Goal: Task Accomplishment & Management: Use online tool/utility

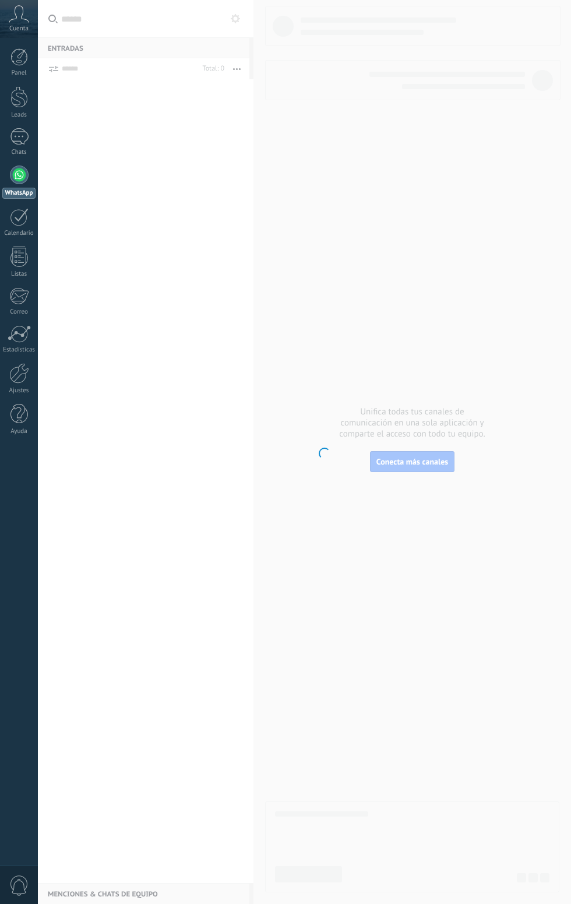
click at [12, 197] on div "WhatsApp" at bounding box center [18, 193] width 33 height 11
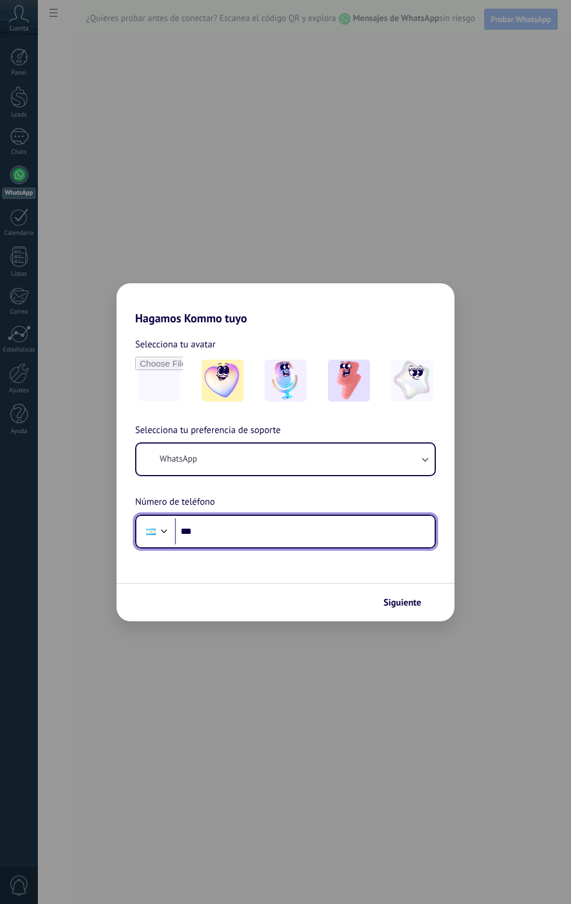
click at [315, 524] on input "***" at bounding box center [305, 531] width 260 height 27
click at [322, 592] on div "Siguiente" at bounding box center [286, 602] width 338 height 38
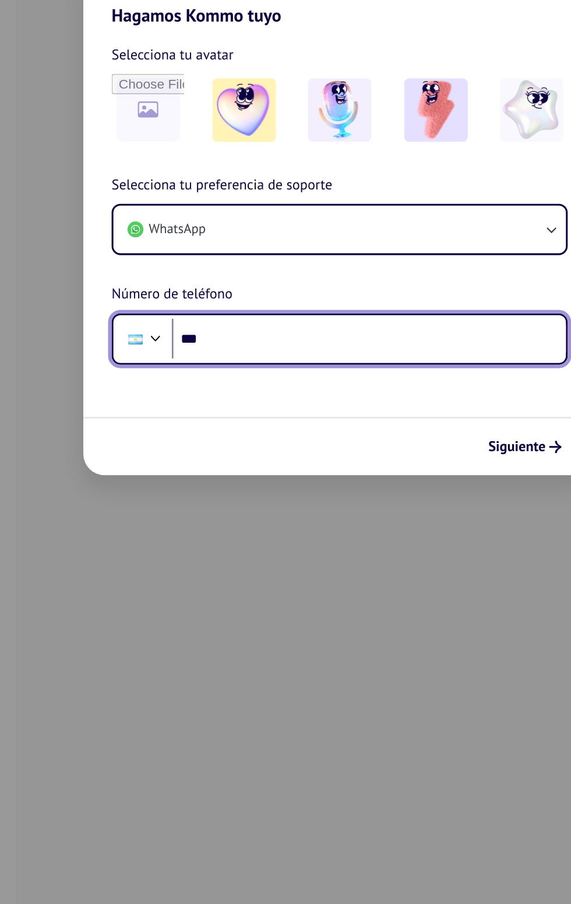
click at [269, 524] on input "***" at bounding box center [305, 531] width 260 height 27
type input "**********"
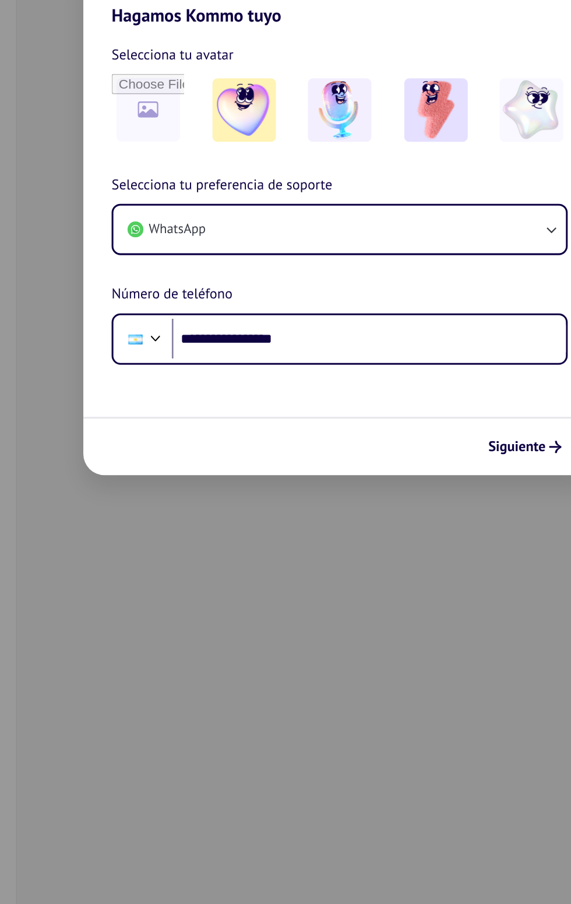
click at [400, 602] on span "Siguiente" at bounding box center [402, 602] width 38 height 8
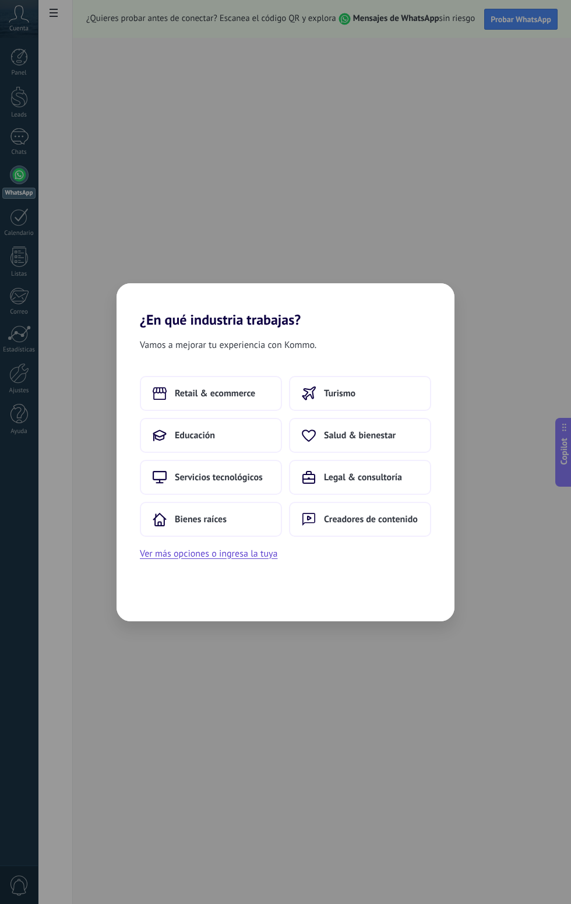
click at [371, 399] on button "Turismo" at bounding box center [360, 393] width 142 height 35
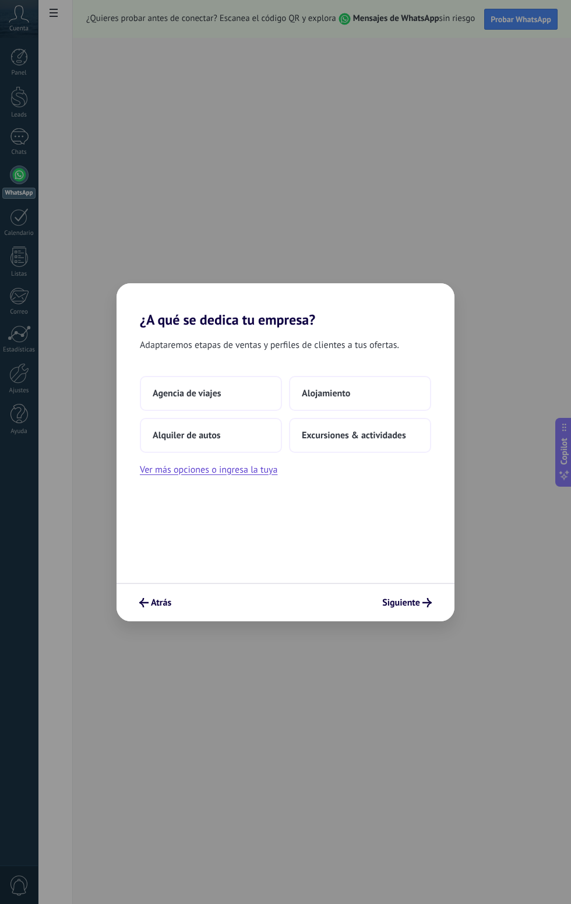
click at [427, 602] on icon "submit" at bounding box center [426, 602] width 9 height 9
click at [239, 396] on button "Agencia de viajes" at bounding box center [211, 393] width 142 height 35
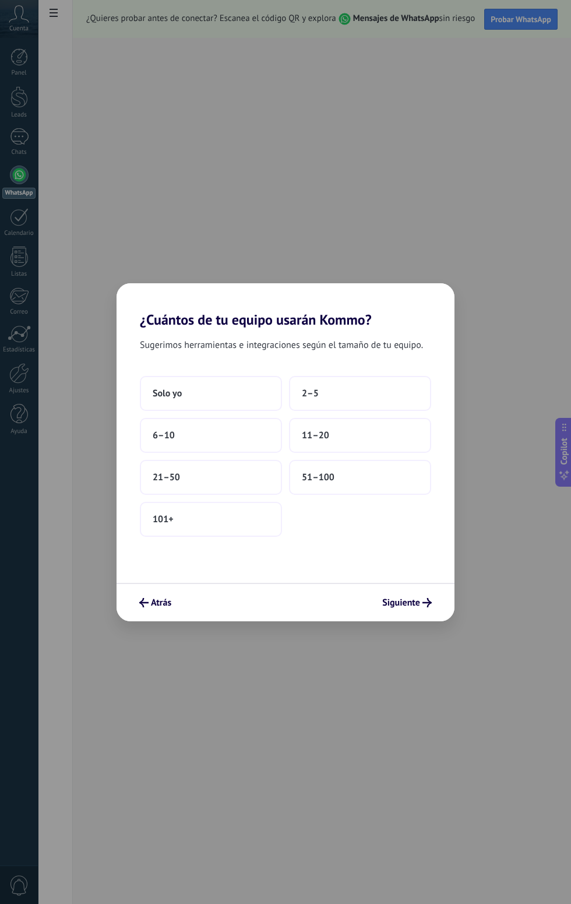
click at [409, 602] on span "Siguiente" at bounding box center [401, 602] width 38 height 8
click at [226, 390] on button "Solo yo" at bounding box center [211, 393] width 142 height 35
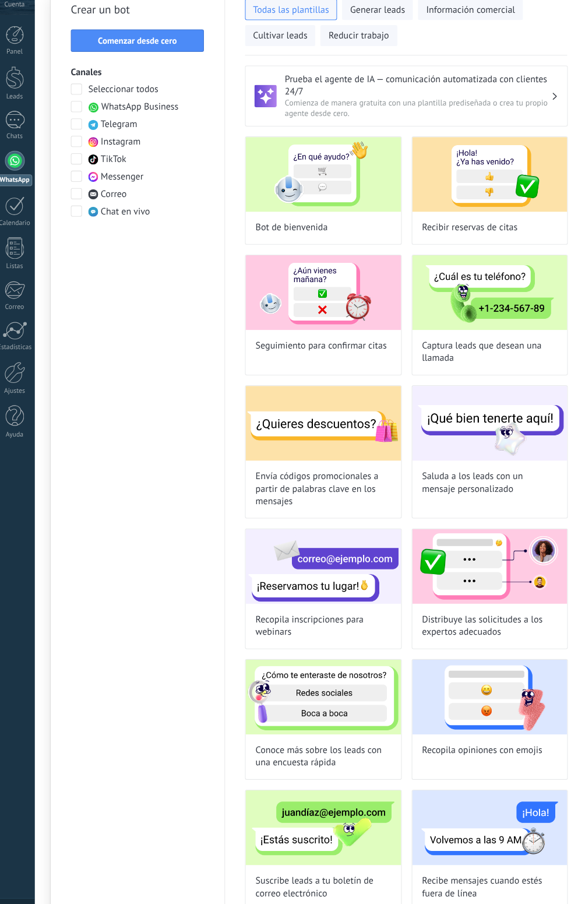
click at [148, 119] on span "WhatsApp Business" at bounding box center [136, 125] width 72 height 12
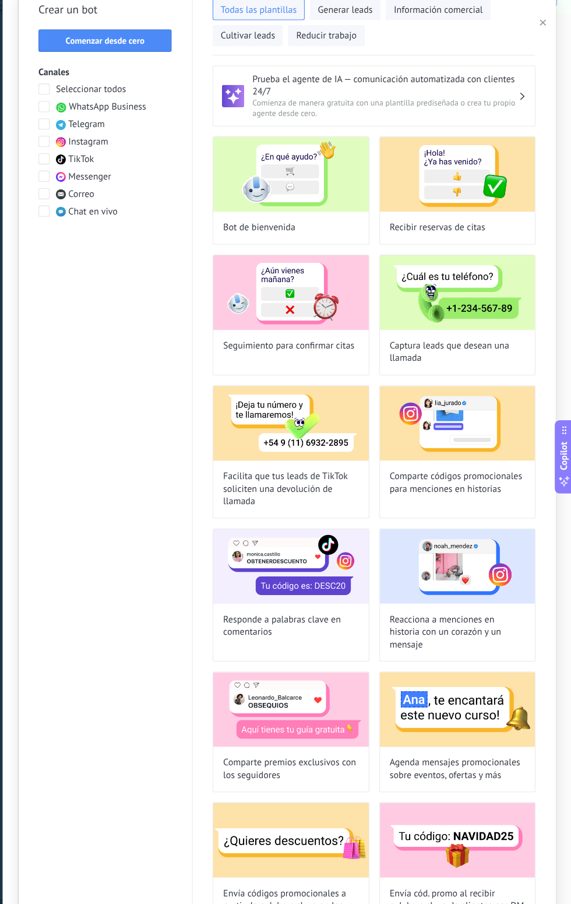
click at [327, 199] on img at bounding box center [308, 188] width 146 height 70
type input "**********"
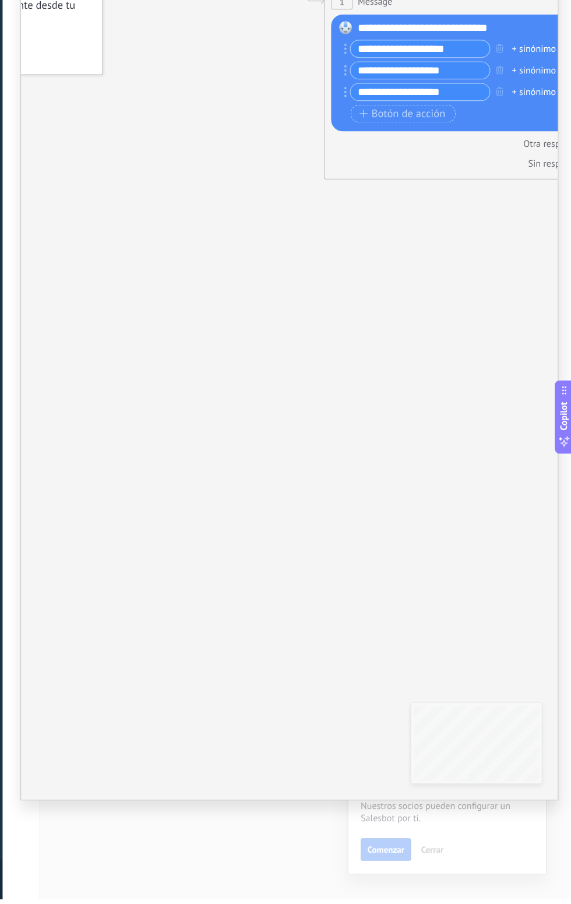
scroll to position [5, 0]
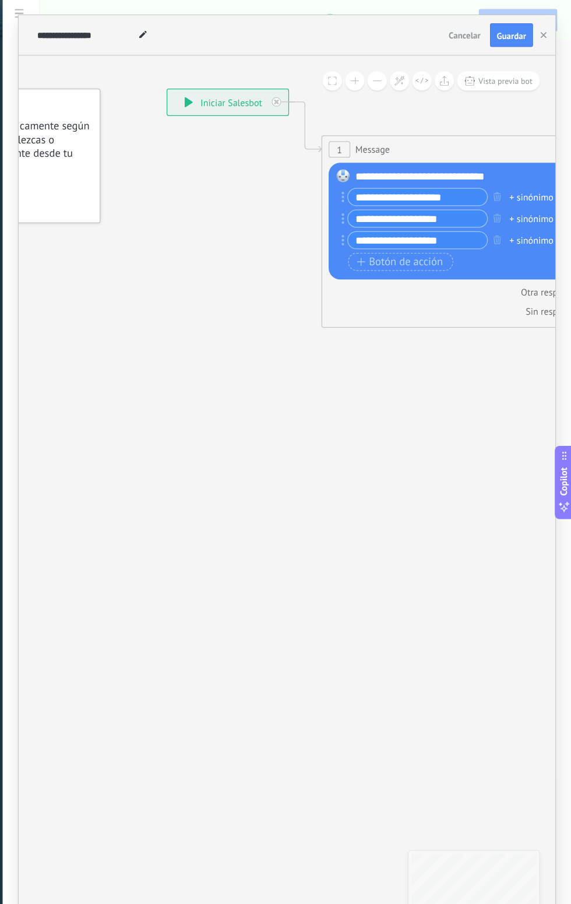
click at [552, 19] on div "**********" at bounding box center [304, 34] width 503 height 38
click at [483, 32] on span "Cancelar" at bounding box center [471, 33] width 30 height 10
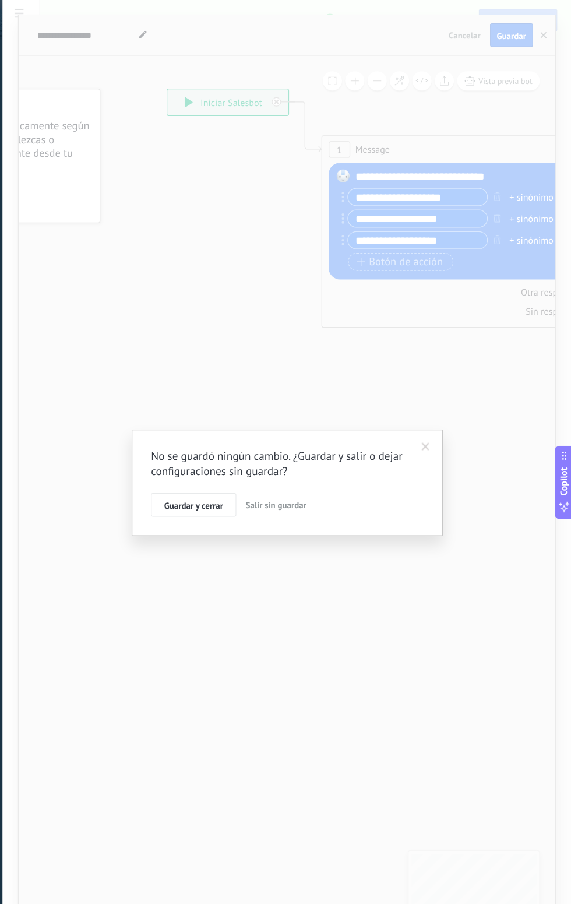
click at [470, 24] on div "No se guardó ningún cambio. ¿Guardar y salir o dejar configuraciones sin guarda…" at bounding box center [304, 452] width 533 height 904
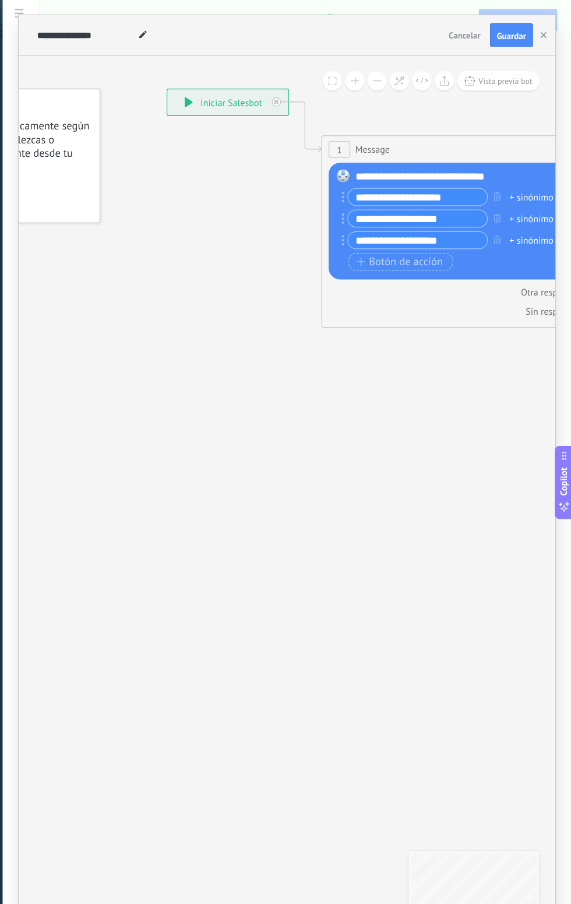
click at [454, 27] on button "Cancelar" at bounding box center [471, 32] width 39 height 17
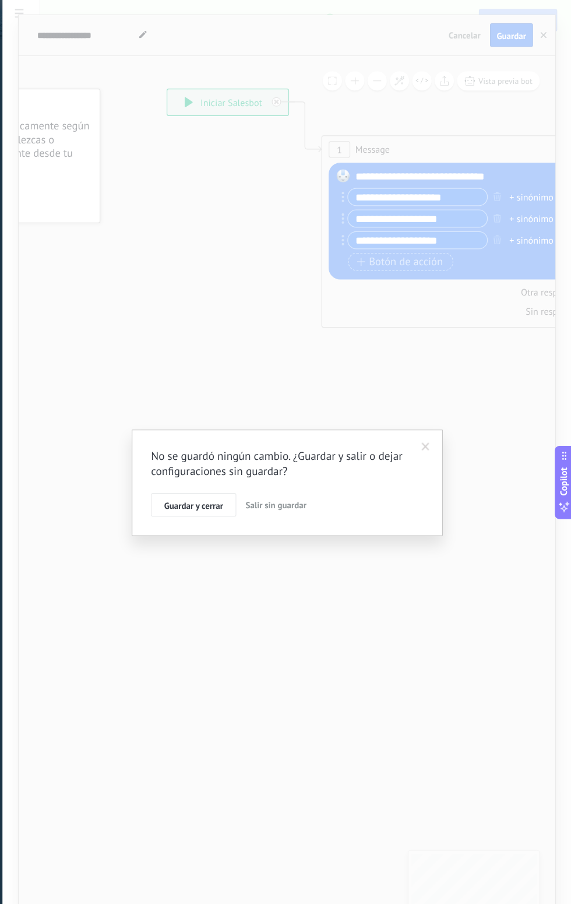
click at [284, 480] on button "Salir sin guardar" at bounding box center [294, 473] width 66 height 22
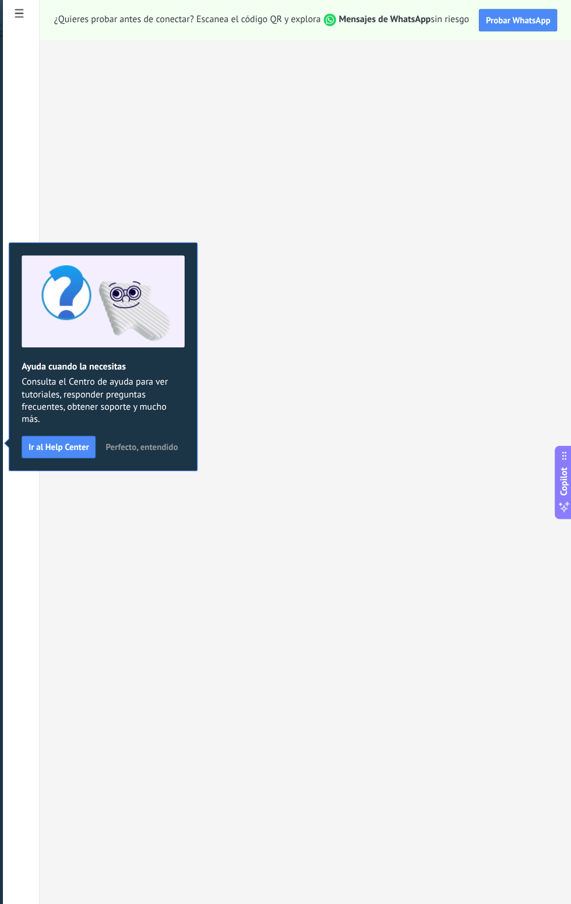
scroll to position [0, 0]
click at [385, 23] on strong "Mensajes de WhatsApp" at bounding box center [396, 18] width 86 height 11
click at [385, 13] on strong "Mensajes de WhatsApp" at bounding box center [396, 18] width 86 height 11
click at [53, 13] on use at bounding box center [54, 13] width 8 height 8
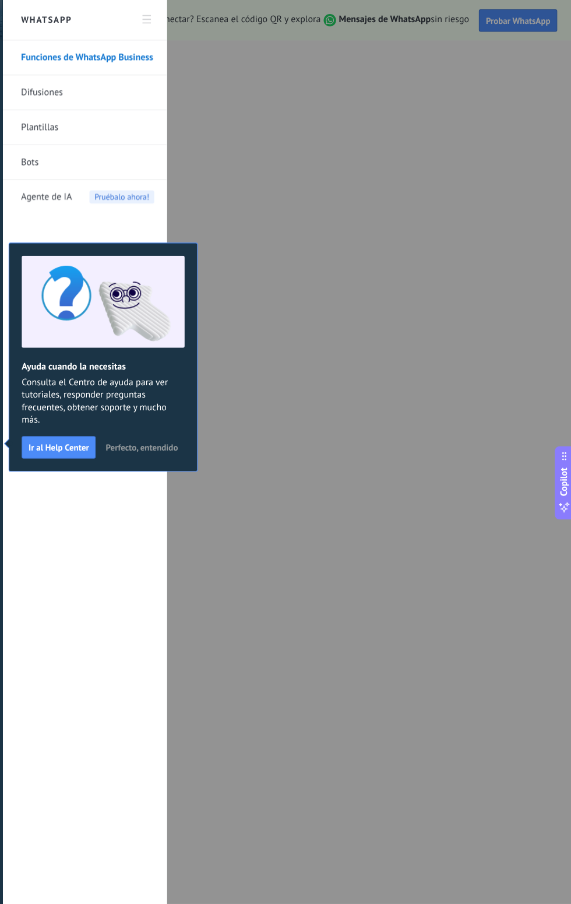
click at [561, 668] on div at bounding box center [285, 452] width 571 height 904
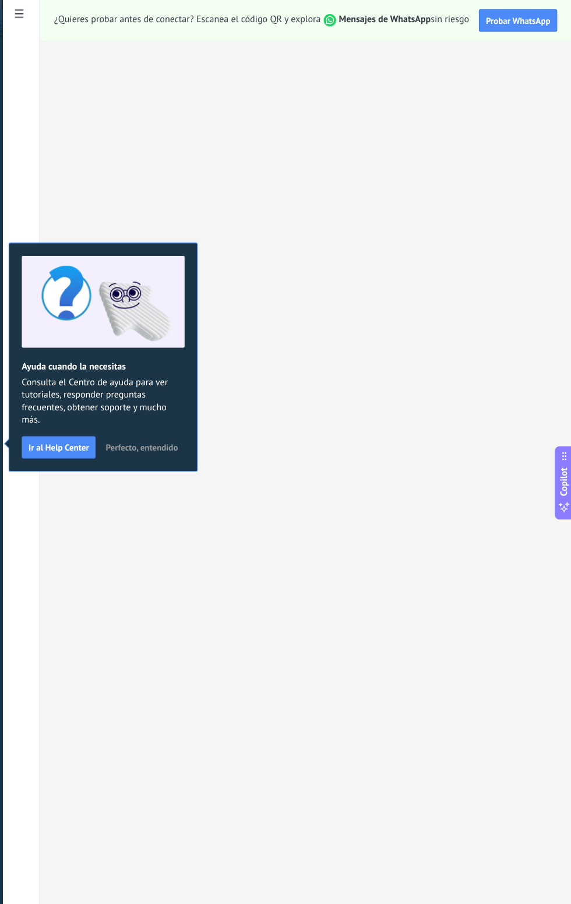
click at [383, 23] on strong "Mensajes de WhatsApp" at bounding box center [396, 18] width 86 height 11
click at [552, 18] on button "Probar WhatsApp" at bounding box center [520, 19] width 73 height 21
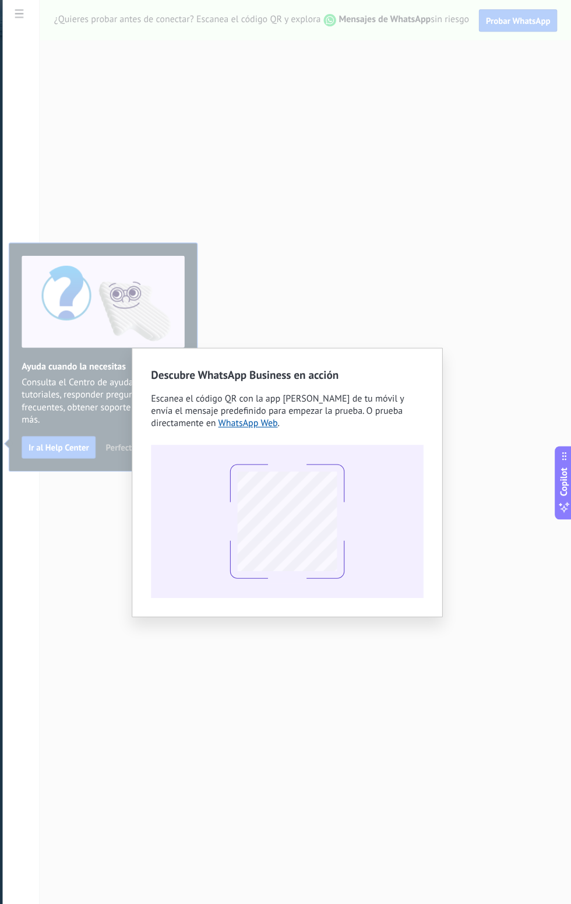
click at [240, 393] on link "WhatsApp Web" at bounding box center [268, 396] width 56 height 11
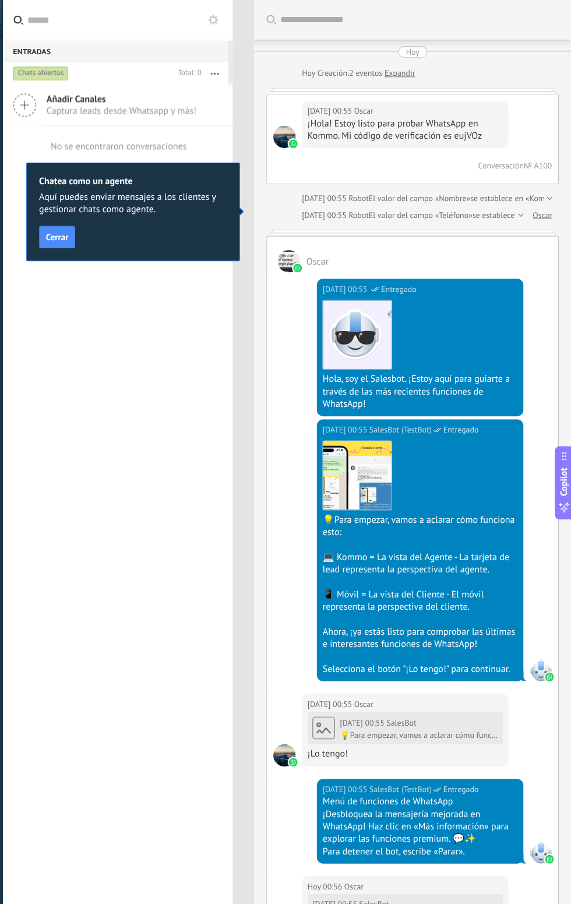
type textarea "**********"
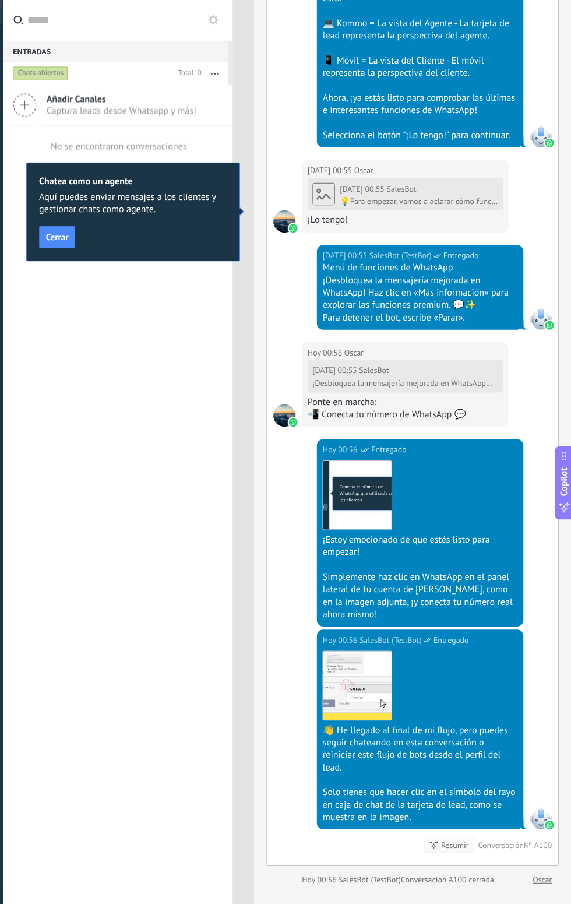
click at [292, 385] on div at bounding box center [302, 389] width 21 height 21
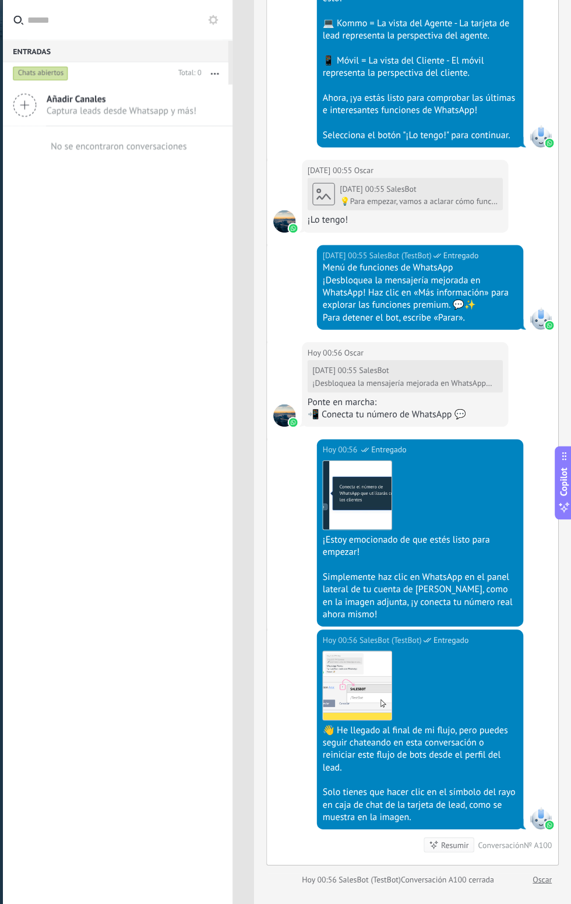
click at [559, 792] on div "Buscar Carga más Hoy Hoy Creación: 2 eventos Expandir Hoy 00:55 Oscar ¡Hola! Es…" at bounding box center [422, 266] width 297 height 1533
click at [558, 797] on div "Buscar Carga más Hoy Hoy Creación: 2 eventos Expandir Hoy 00:55 Oscar ¡Hola! Es…" at bounding box center [422, 266] width 297 height 1533
click at [541, 798] on div "Buscar Carga más Hoy Hoy Creación: 2 eventos Expandir Hoy 00:55 Oscar ¡Hola! Es…" at bounding box center [422, 266] width 297 height 1533
click at [544, 792] on div "Buscar Carga más Hoy Hoy Creación: 2 eventos Expandir Hoy 00:55 Oscar ¡Hola! Es…" at bounding box center [422, 266] width 297 height 1533
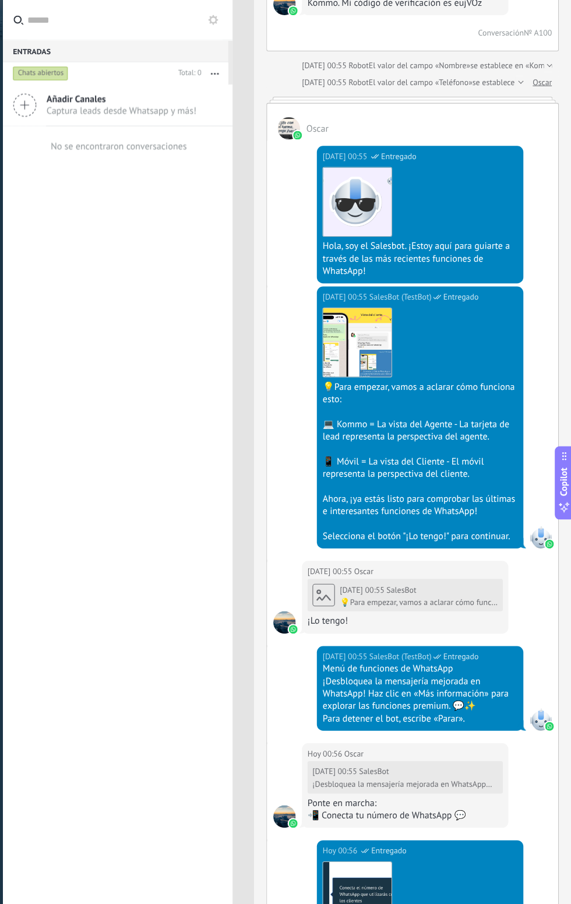
scroll to position [118, 0]
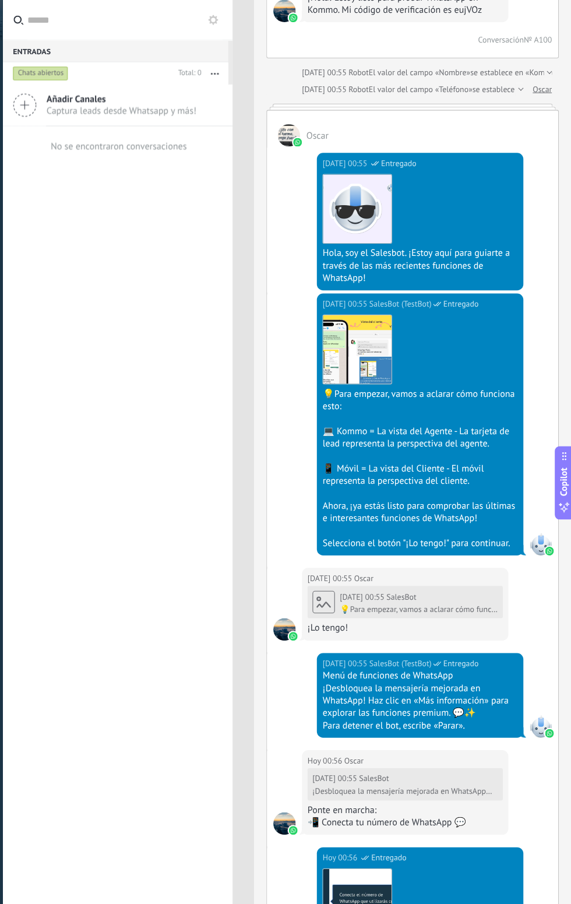
click at [160, 19] on input "text" at bounding box center [152, 18] width 183 height 37
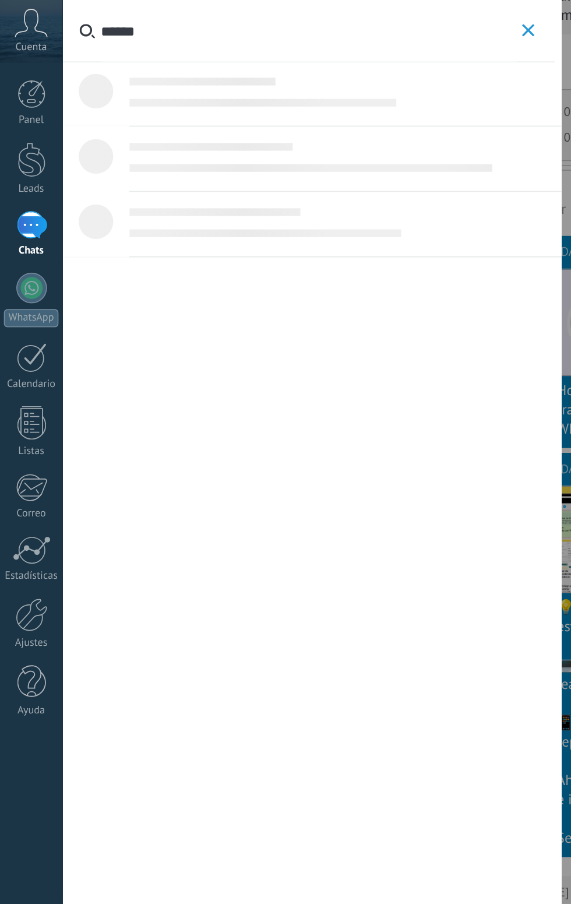
type input "*****"
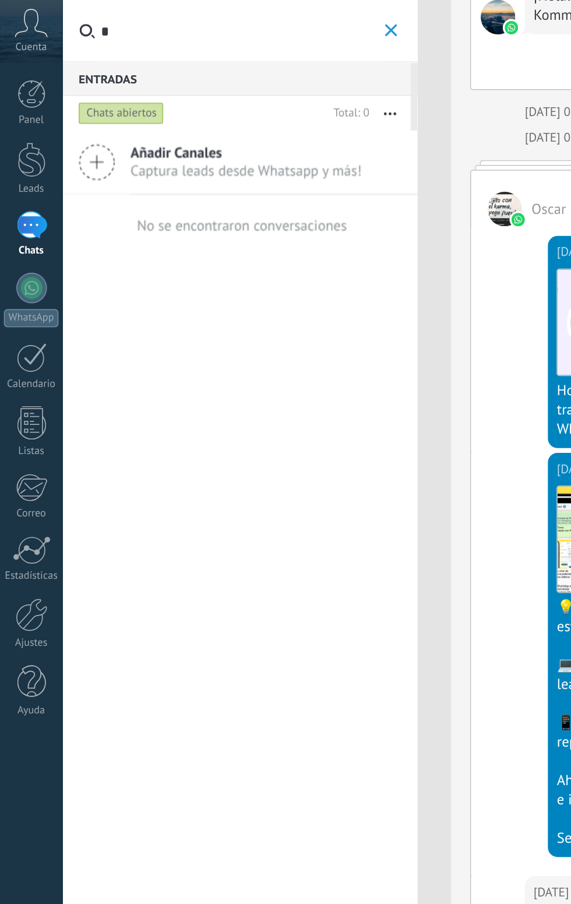
type input "*"
click at [235, 68] on icon "button" at bounding box center [237, 69] width 8 height 2
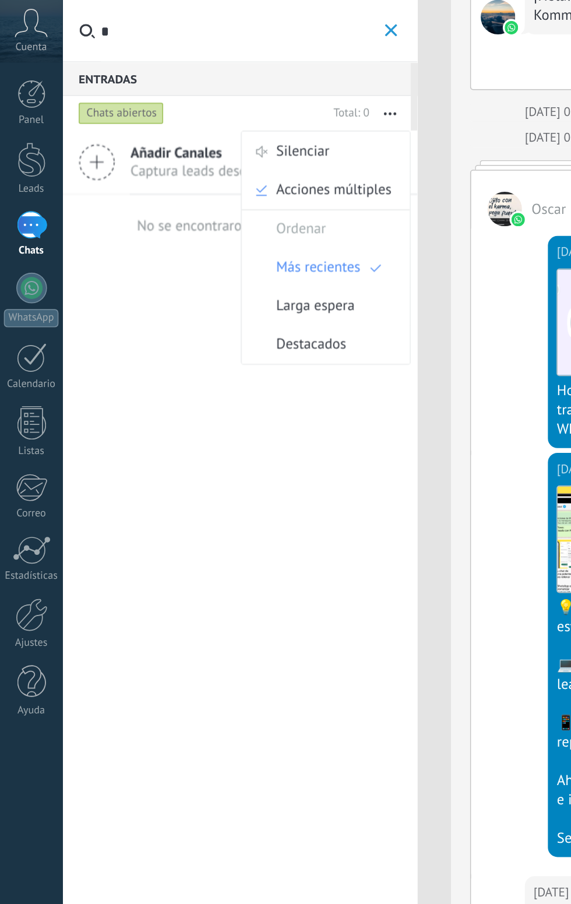
click at [202, 210] on span "Destacados" at bounding box center [189, 209] width 43 height 23
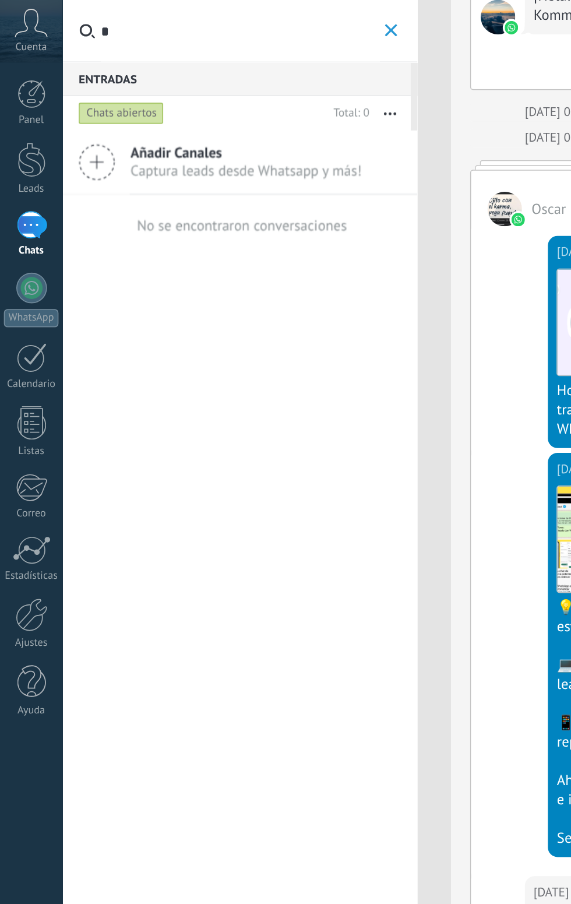
click at [286, 390] on div "Hoy 00:55 SalesBot (TestBot) Entregado Descargar 💡Para empezar, vamos a aclarar…" at bounding box center [422, 403] width 273 height 257
click at [13, 218] on div at bounding box center [19, 217] width 19 height 18
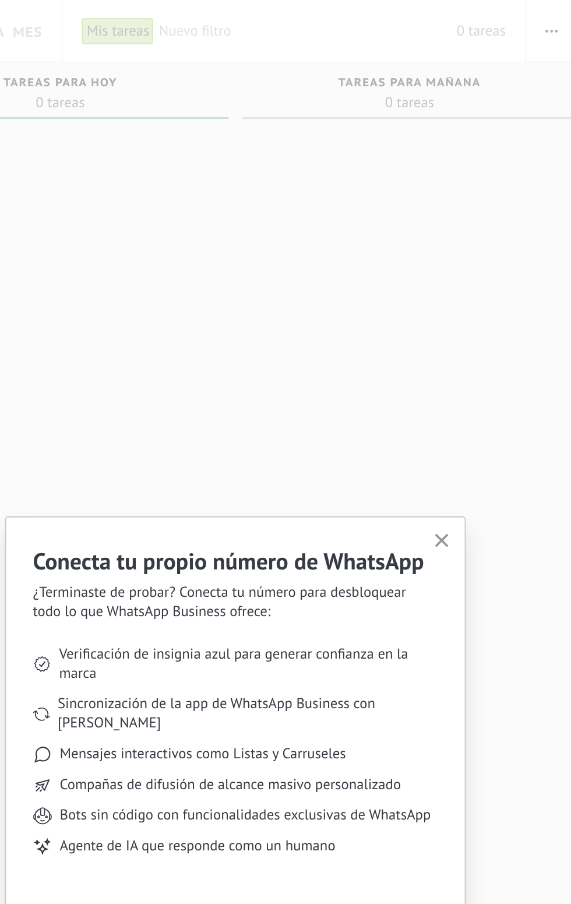
click at [429, 336] on button "button" at bounding box center [430, 329] width 15 height 16
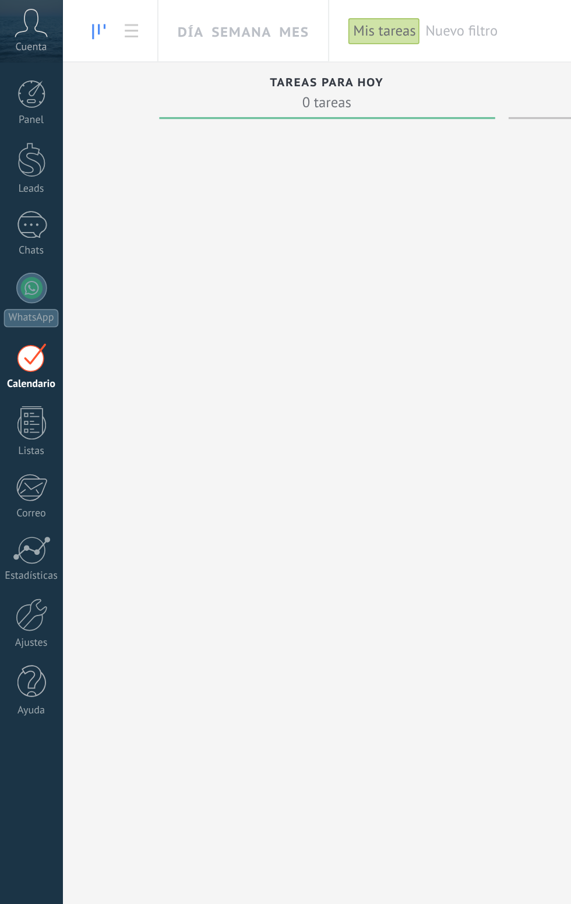
click at [12, 314] on div "Correo" at bounding box center [19, 312] width 34 height 8
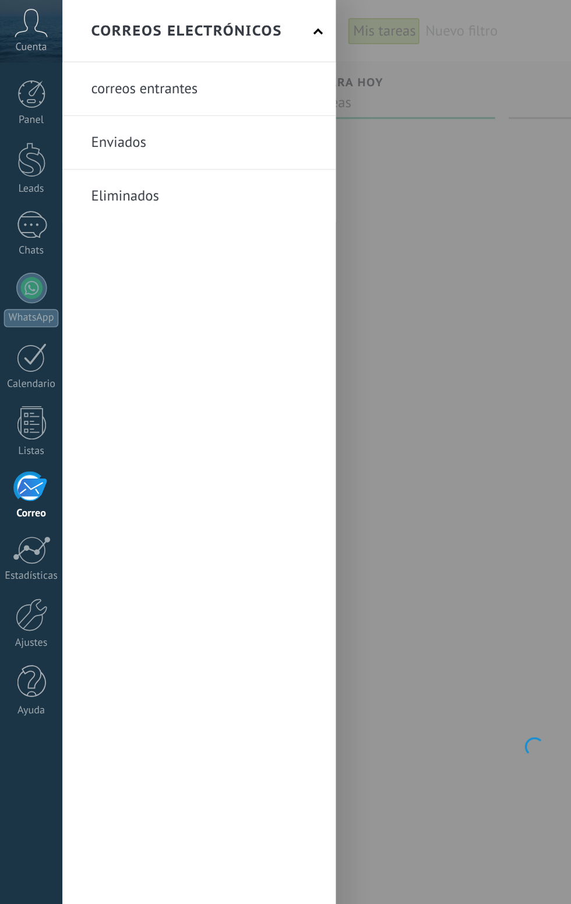
click at [152, 85] on link at bounding box center [121, 87] width 166 height 32
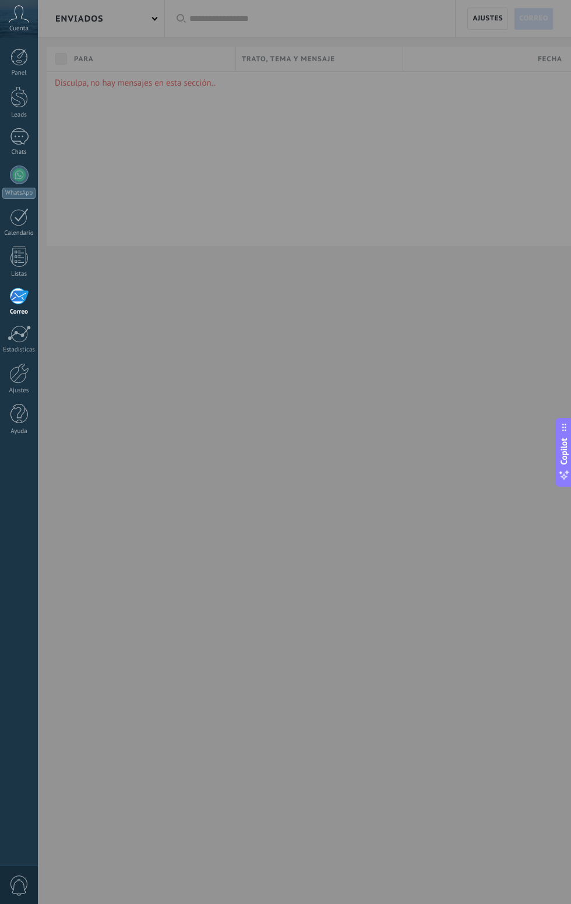
click at [14, 432] on div "Ayuda" at bounding box center [19, 432] width 34 height 8
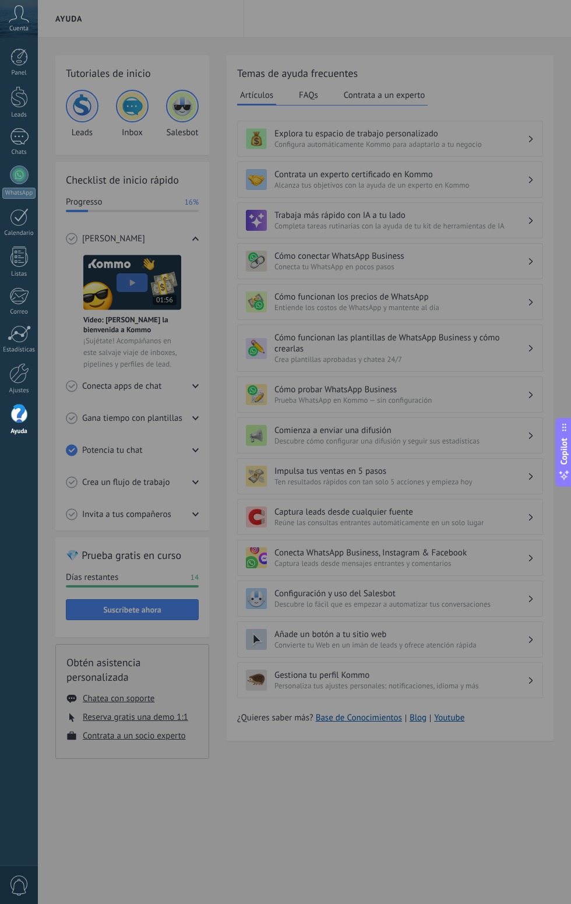
click at [485, 133] on div at bounding box center [323, 452] width 571 height 904
click at [556, 138] on div at bounding box center [323, 452] width 571 height 904
click at [356, 124] on div at bounding box center [323, 452] width 571 height 904
click at [353, 142] on div at bounding box center [323, 452] width 571 height 904
click at [409, 834] on div at bounding box center [323, 452] width 571 height 904
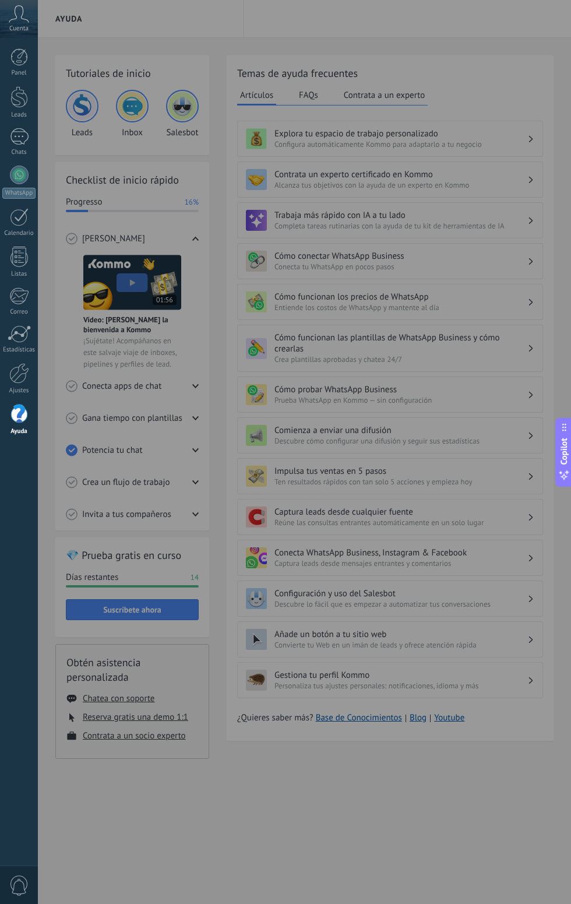
click at [160, 393] on div at bounding box center [323, 452] width 571 height 904
click at [12, 23] on div "Cuenta" at bounding box center [19, 19] width 38 height 38
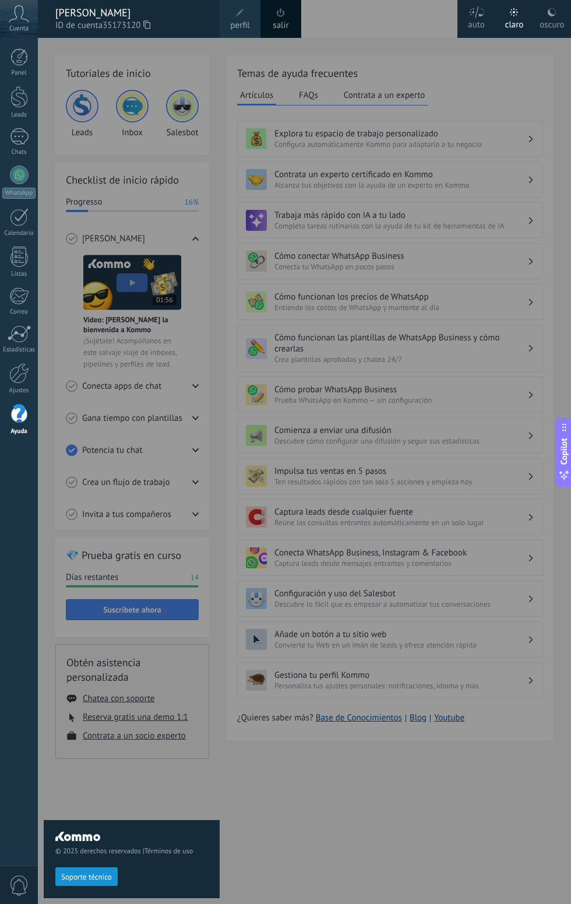
click at [12, 21] on icon at bounding box center [19, 13] width 20 height 17
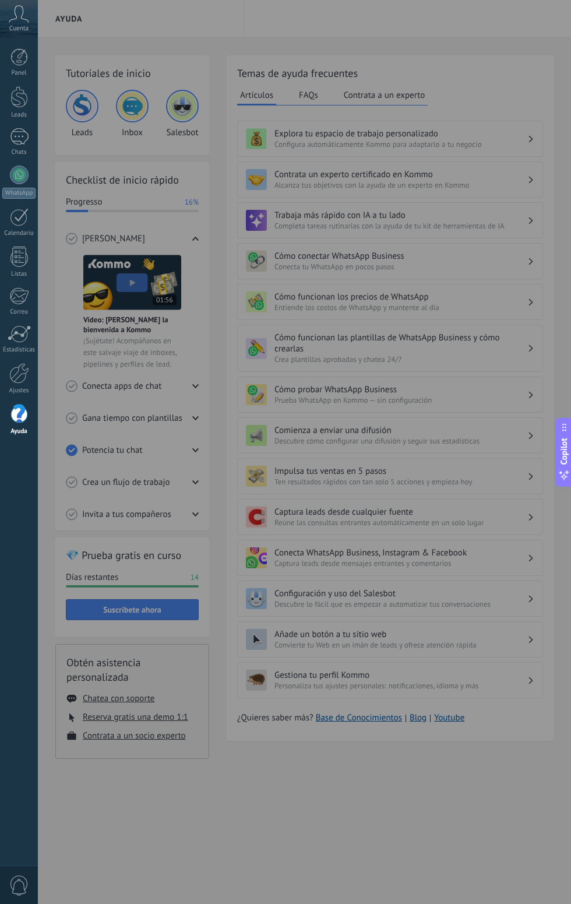
click at [10, 894] on span "0" at bounding box center [19, 885] width 20 height 20
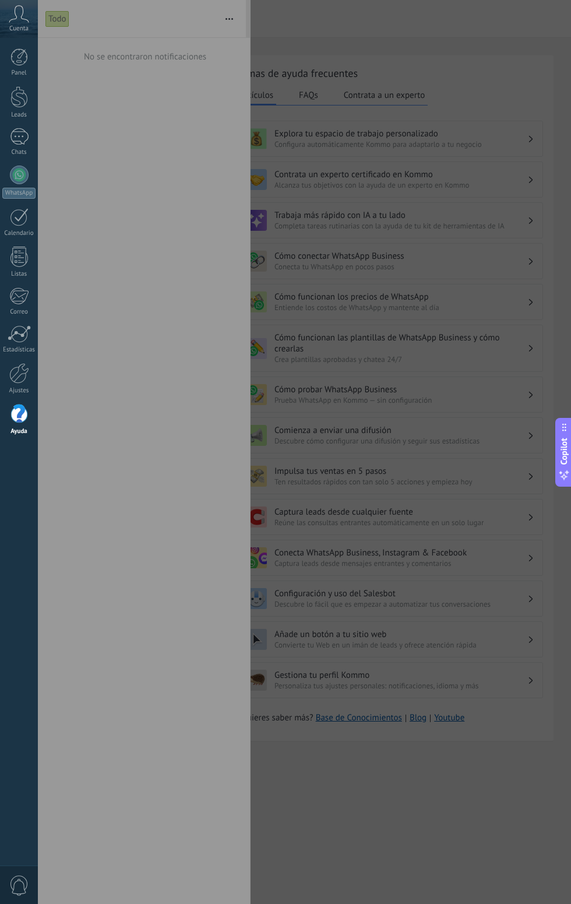
click at [237, 16] on div at bounding box center [323, 452] width 571 height 904
click at [226, 23] on div at bounding box center [323, 452] width 571 height 904
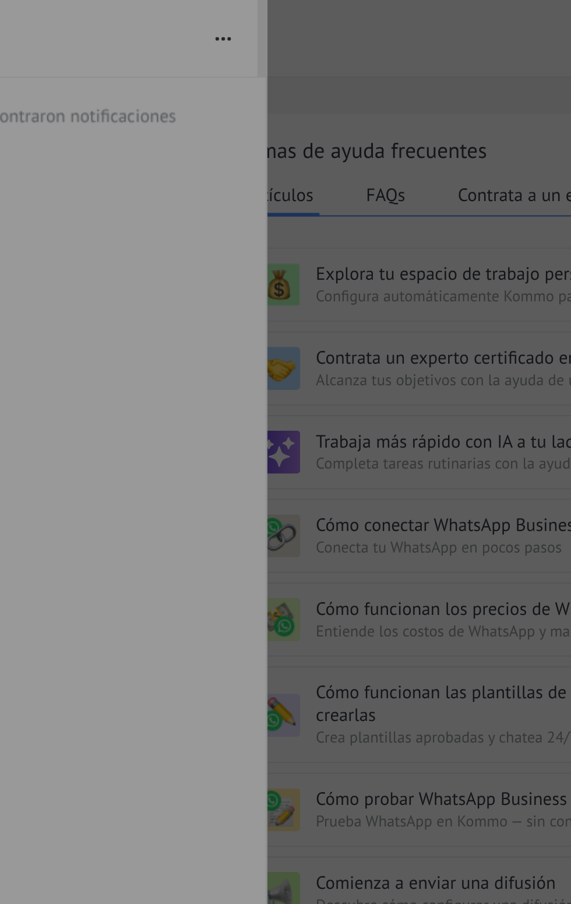
click at [238, 17] on div at bounding box center [323, 452] width 571 height 904
click at [230, 13] on div at bounding box center [323, 452] width 571 height 904
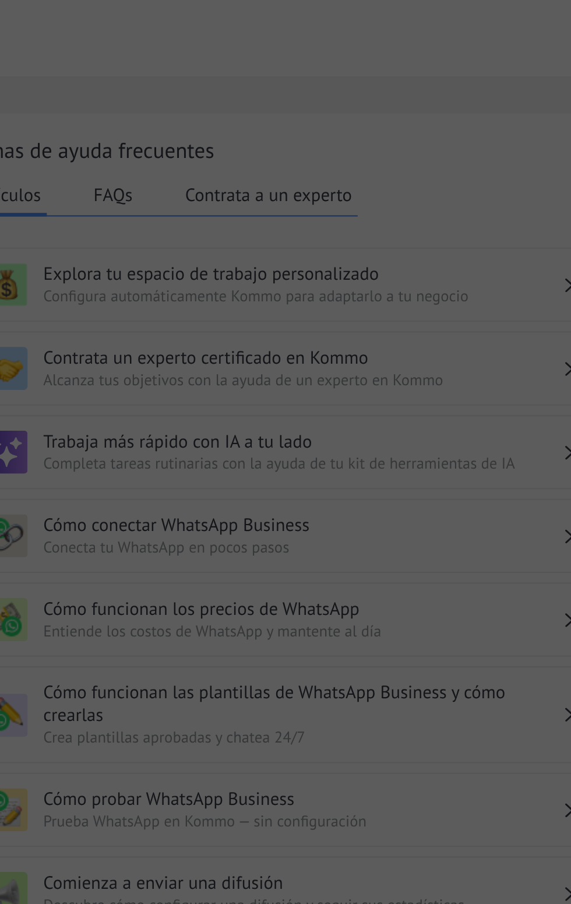
click at [432, 175] on div at bounding box center [323, 452] width 571 height 904
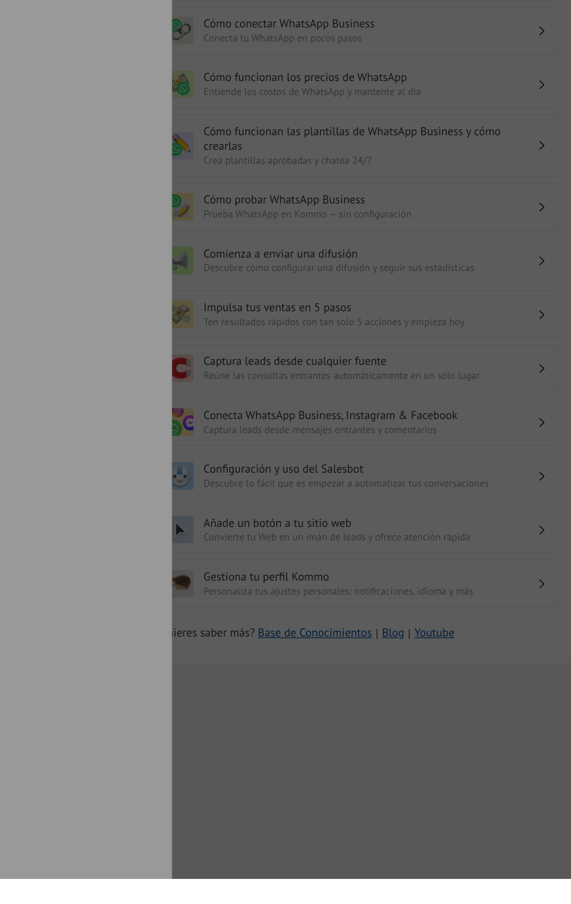
type textarea "**********"
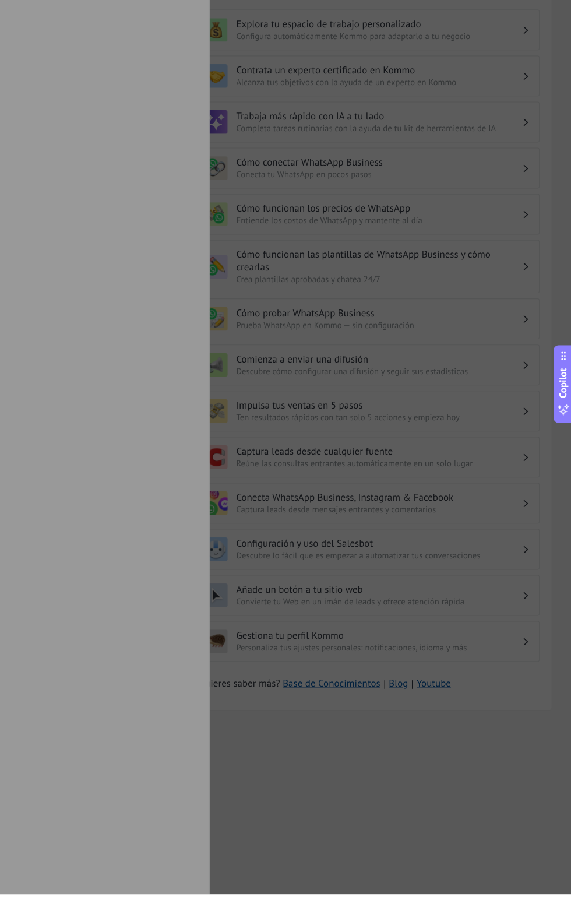
scroll to position [35, 0]
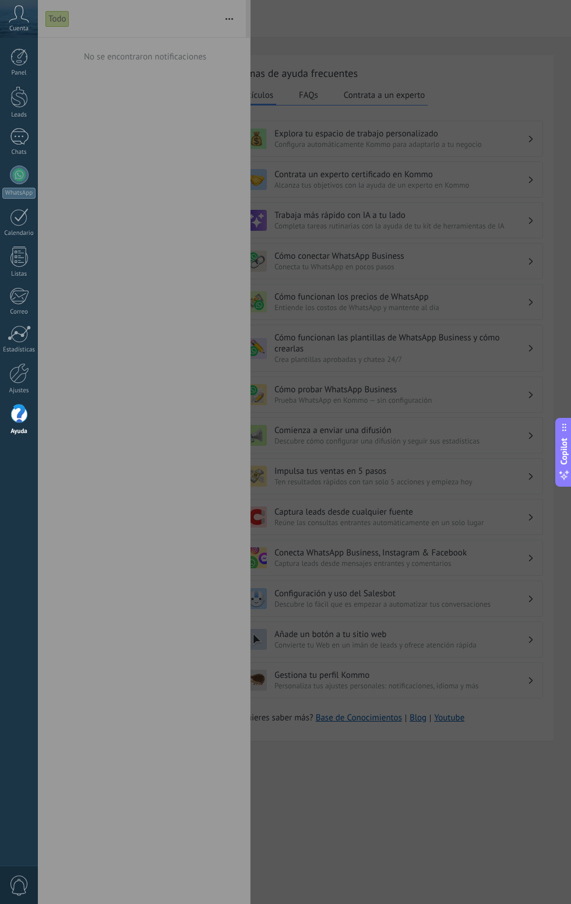
click at [13, 180] on div at bounding box center [19, 174] width 19 height 19
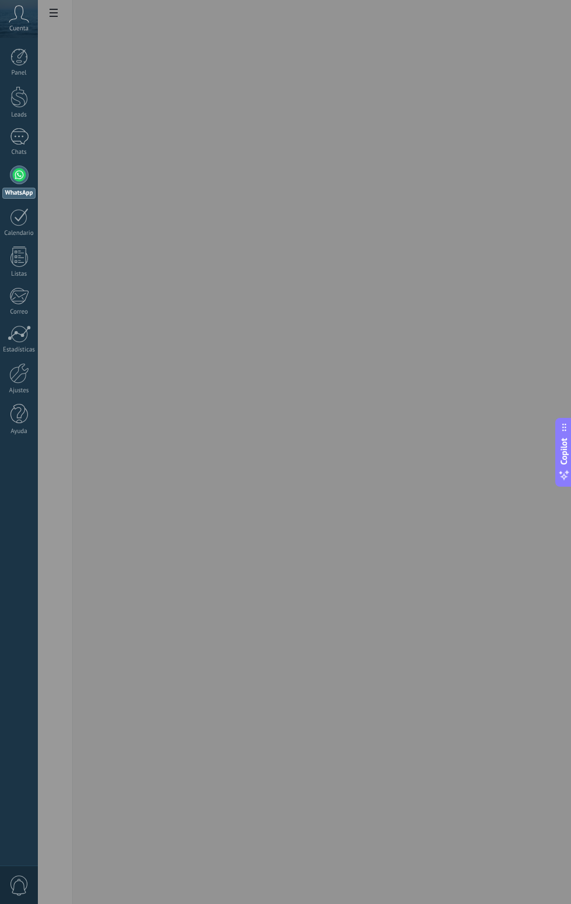
click at [17, 152] on div "Chats" at bounding box center [19, 153] width 34 height 8
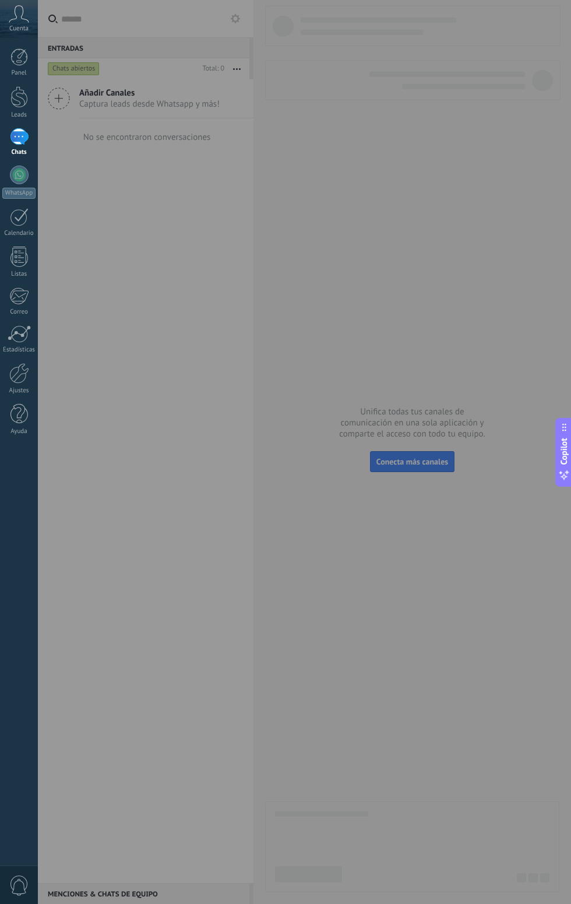
click at [232, 68] on div at bounding box center [323, 452] width 571 height 904
click at [248, 71] on div at bounding box center [323, 452] width 571 height 904
click at [80, 62] on div at bounding box center [323, 452] width 571 height 904
click at [196, 19] on div at bounding box center [323, 452] width 571 height 904
click at [133, 17] on div at bounding box center [323, 452] width 571 height 904
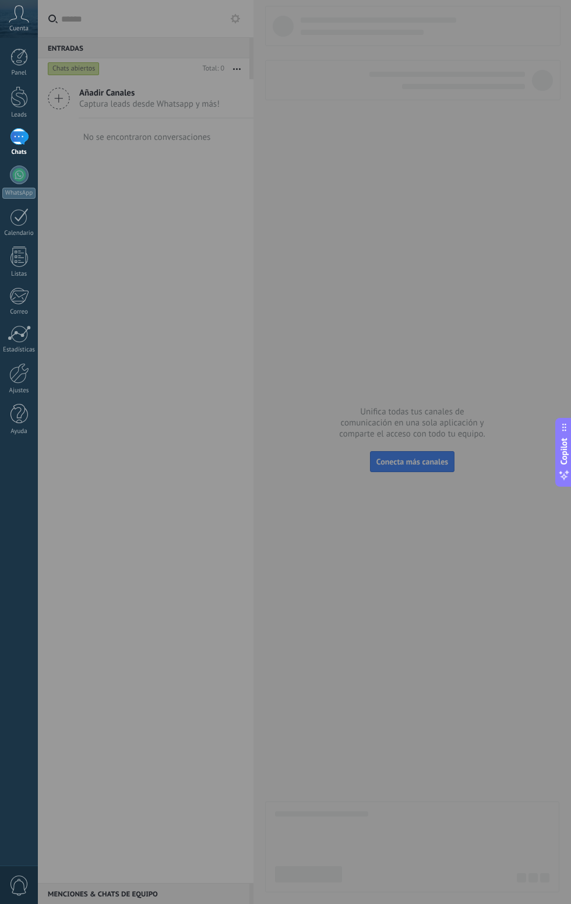
click at [135, 896] on div at bounding box center [323, 452] width 571 height 904
click at [563, 475] on icon at bounding box center [564, 476] width 5 height 5
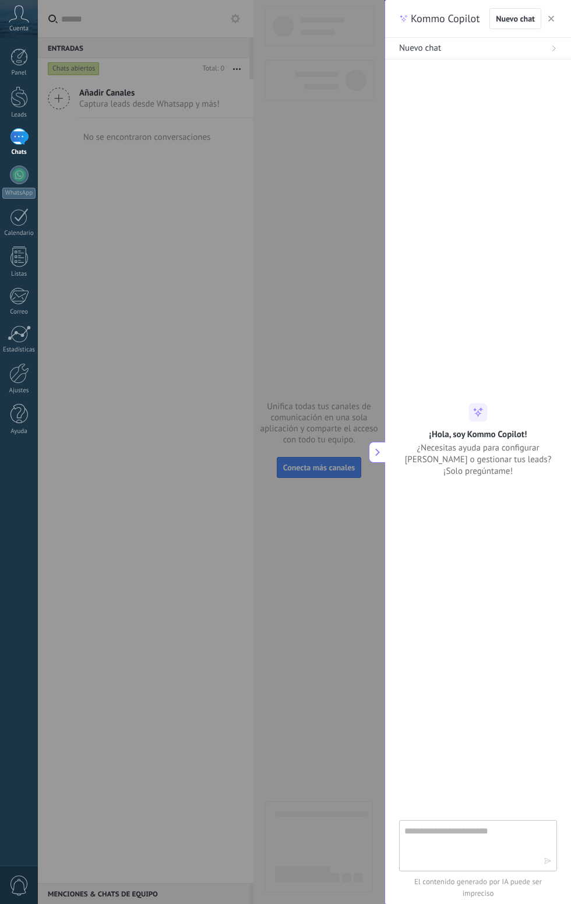
click at [505, 24] on button "Nuevo chat" at bounding box center [515, 18] width 52 height 21
click at [313, 762] on div at bounding box center [323, 452] width 571 height 904
click at [322, 679] on div at bounding box center [323, 452] width 571 height 904
click at [315, 710] on div at bounding box center [323, 452] width 571 height 904
click at [376, 452] on icon at bounding box center [378, 452] width 8 height 8
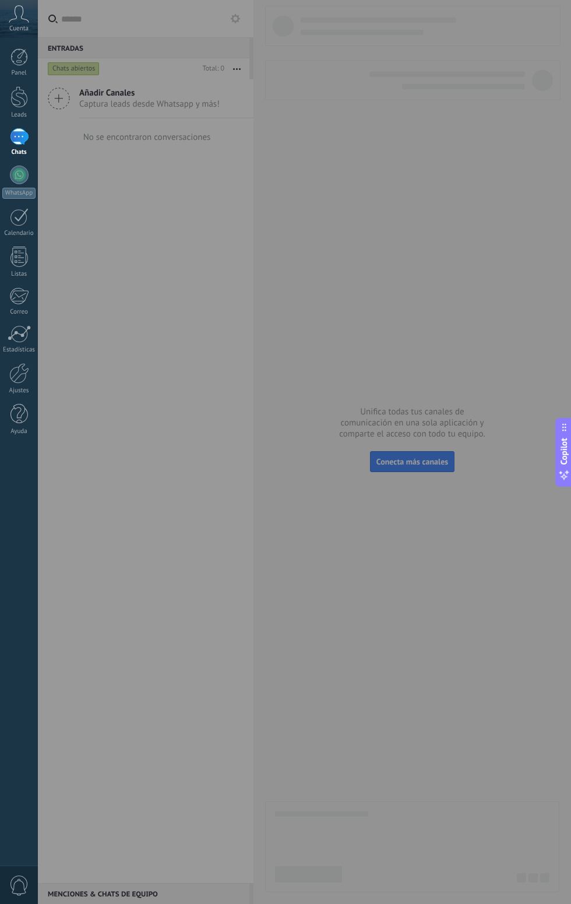
click at [373, 457] on div at bounding box center [323, 452] width 571 height 904
click at [224, 32] on div at bounding box center [323, 452] width 571 height 904
click at [214, 52] on div at bounding box center [323, 452] width 571 height 904
click at [432, 459] on div at bounding box center [323, 452] width 571 height 904
click at [12, 193] on div "WhatsApp" at bounding box center [18, 193] width 33 height 11
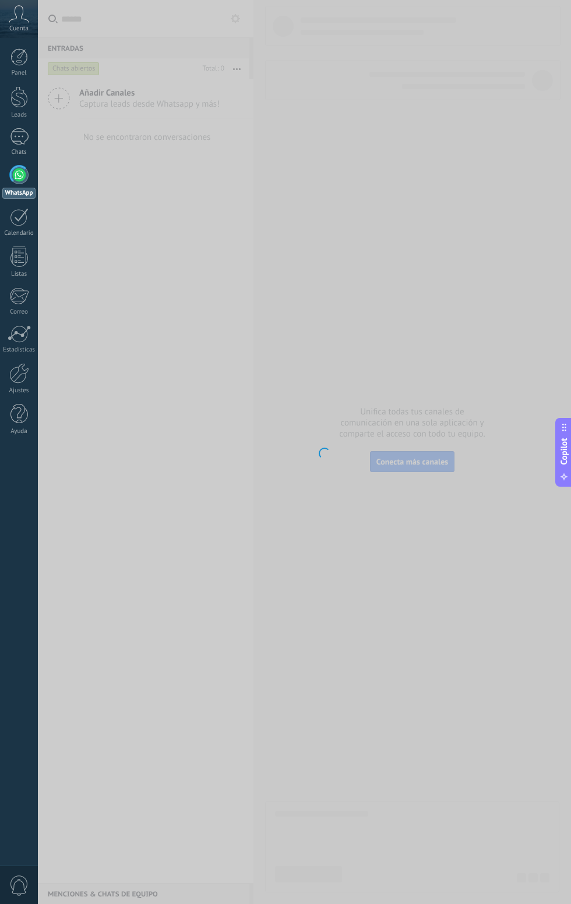
click at [14, 217] on div at bounding box center [19, 217] width 19 height 18
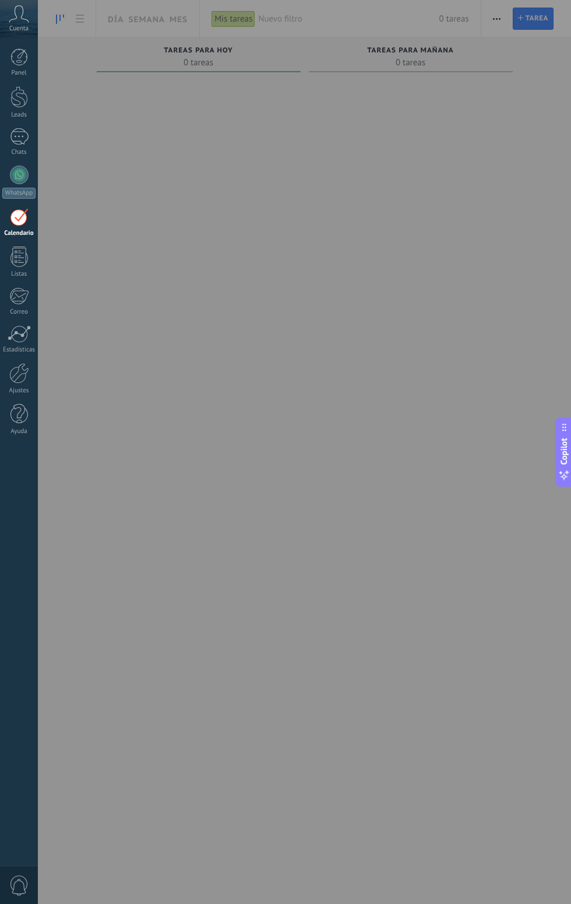
click at [343, 22] on div at bounding box center [323, 452] width 571 height 904
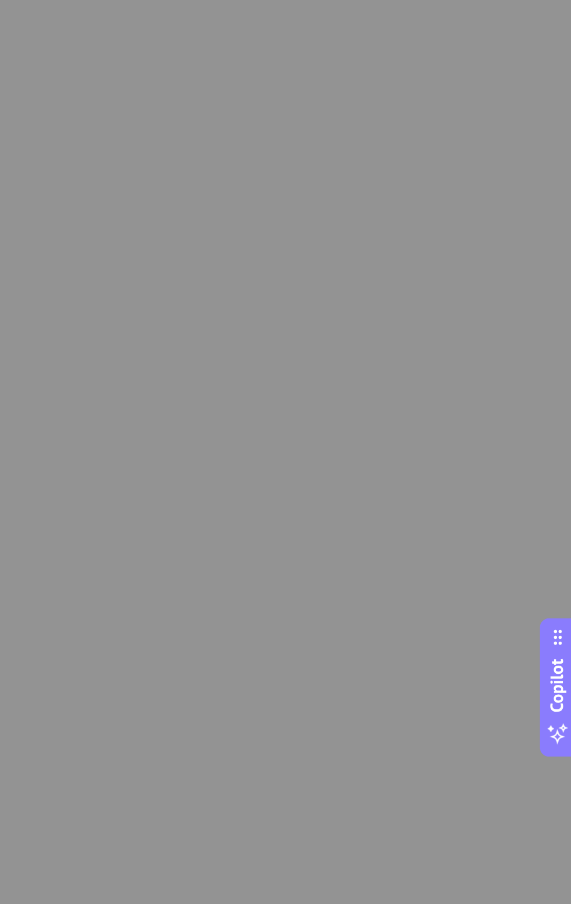
click at [565, 487] on button "Copilot" at bounding box center [563, 452] width 16 height 69
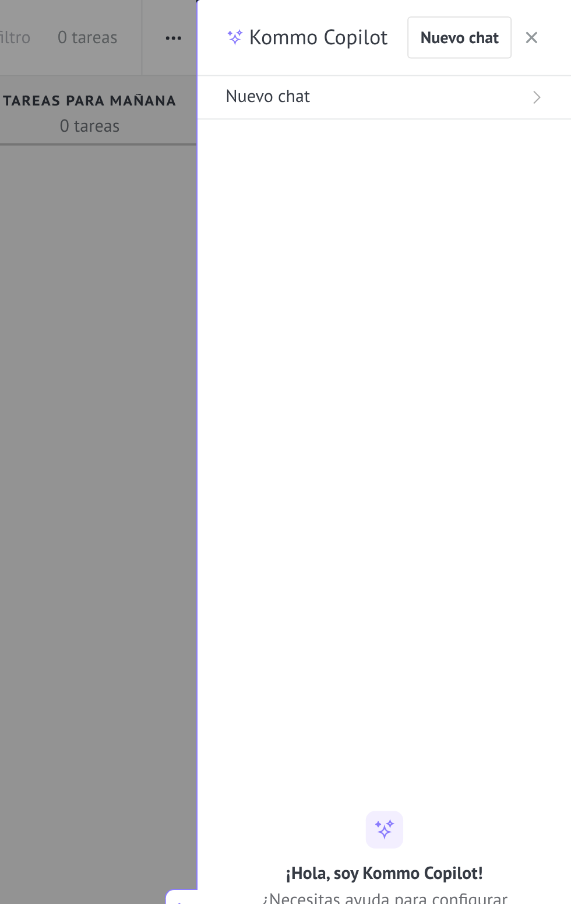
click at [556, 19] on button "button" at bounding box center [551, 19] width 12 height 14
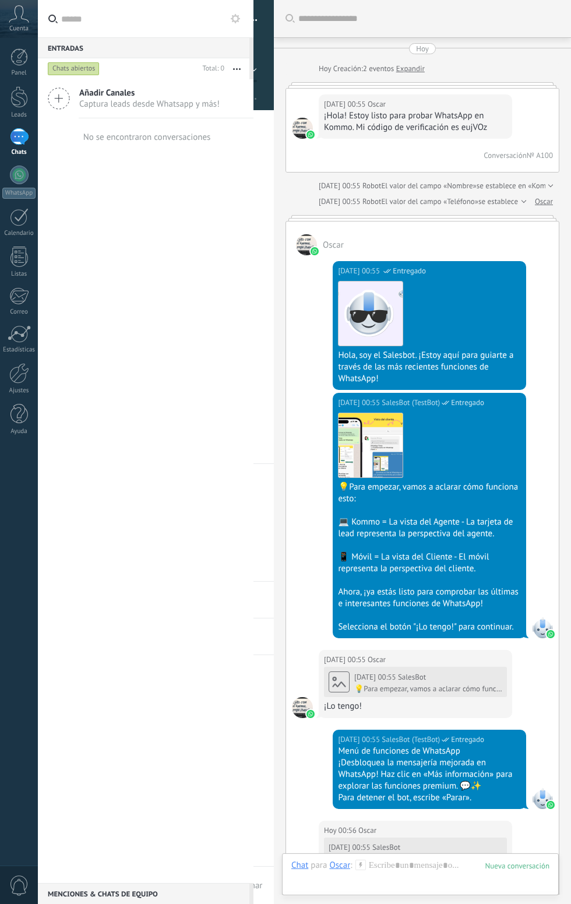
click at [258, 22] on span "button" at bounding box center [253, 22] width 8 height 2
click at [149, 624] on div "Añadir Canales Captura leads desde Whatsapp y más! No se encontraron conversaci…" at bounding box center [146, 481] width 216 height 804
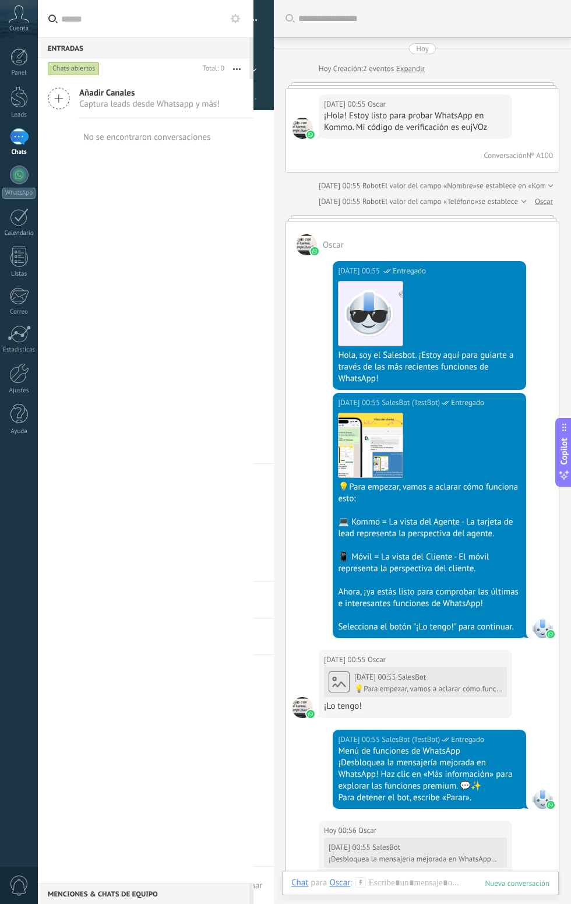
click at [199, 38] on div "Entradas 0" at bounding box center [144, 47] width 212 height 21
click at [196, 15] on input "text" at bounding box center [152, 18] width 183 height 37
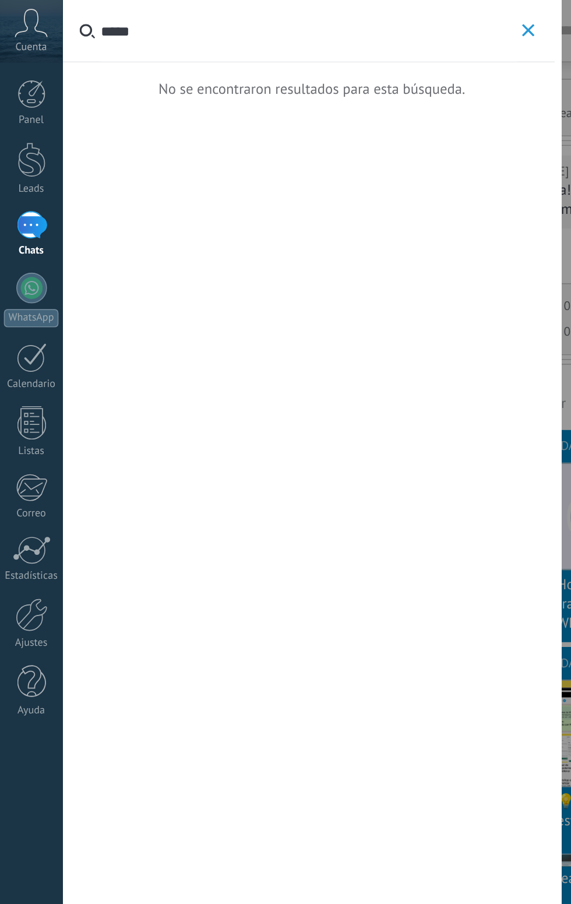
type input "*****"
click at [10, 179] on div at bounding box center [19, 174] width 19 height 19
